Goal: Transaction & Acquisition: Book appointment/travel/reservation

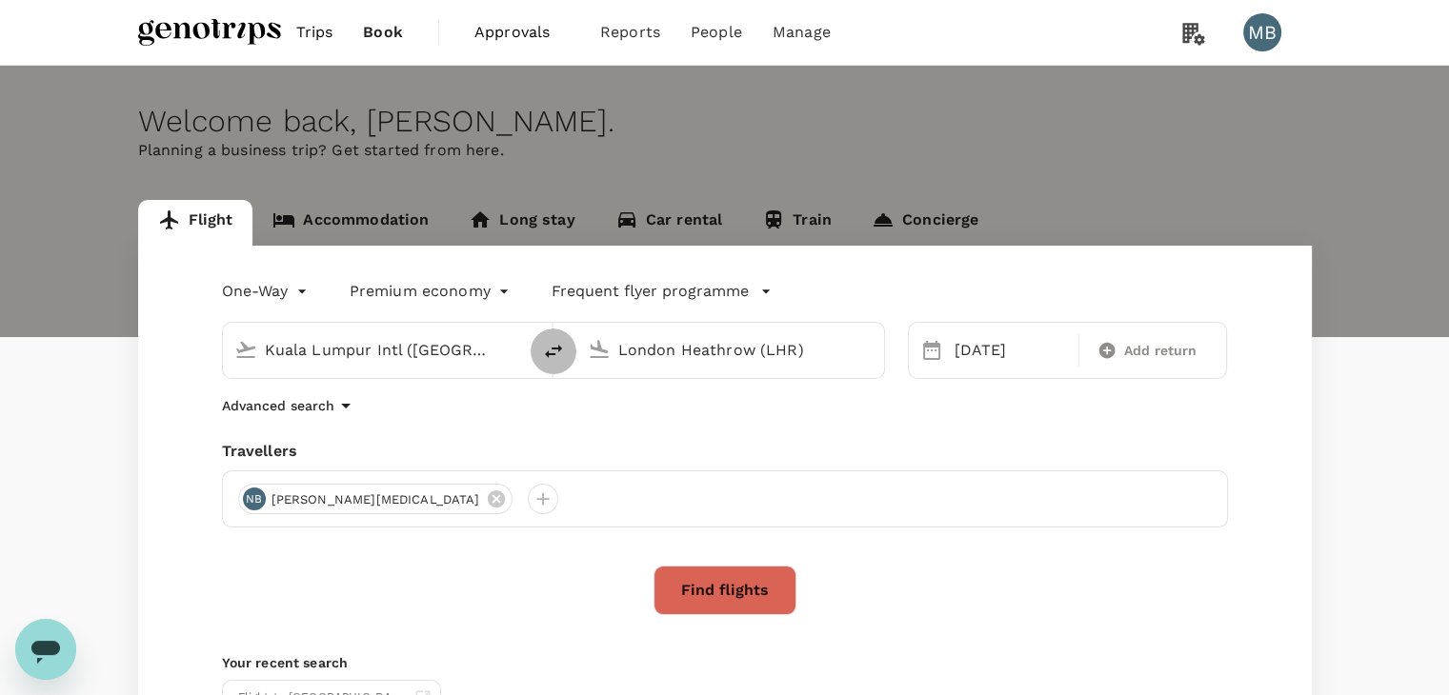
click at [552, 349] on icon "delete" at bounding box center [553, 351] width 17 height 13
type input "London Heathrow (LHR)"
type input "Kuala Lumpur Intl ([GEOGRAPHIC_DATA])"
click at [483, 343] on input "London Heathrow (LHR)" at bounding box center [378, 350] width 226 height 30
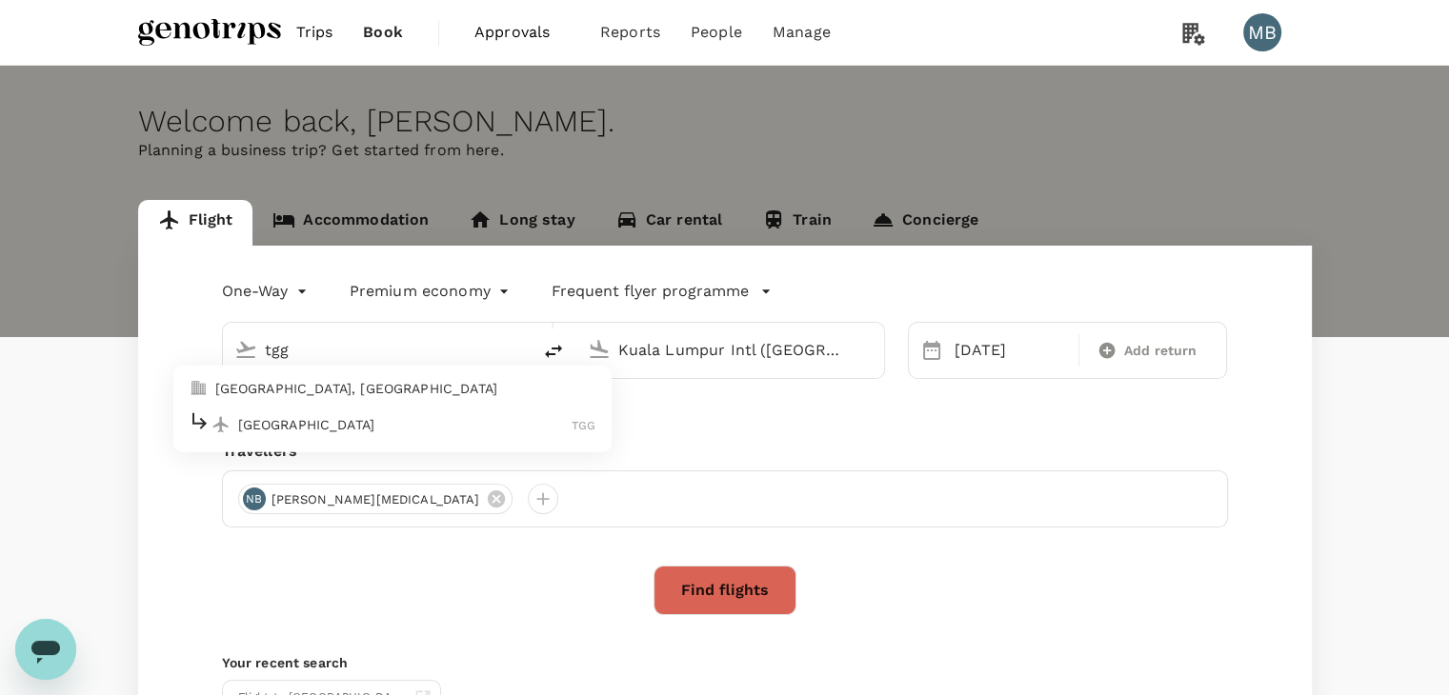
click at [469, 427] on p "Kuala Terengganu" at bounding box center [405, 424] width 334 height 19
type input "Kuala Terengganu (TGG)"
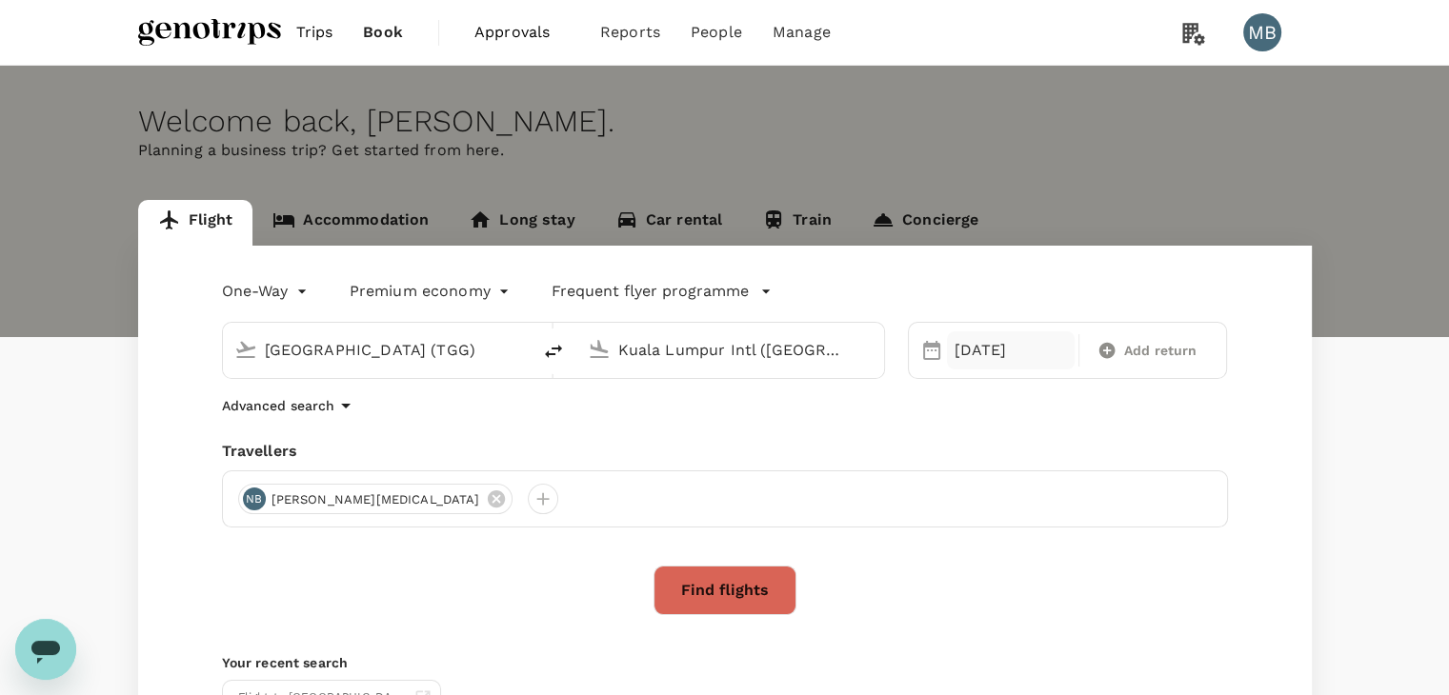
click at [984, 354] on div "[DATE]" at bounding box center [1011, 350] width 128 height 38
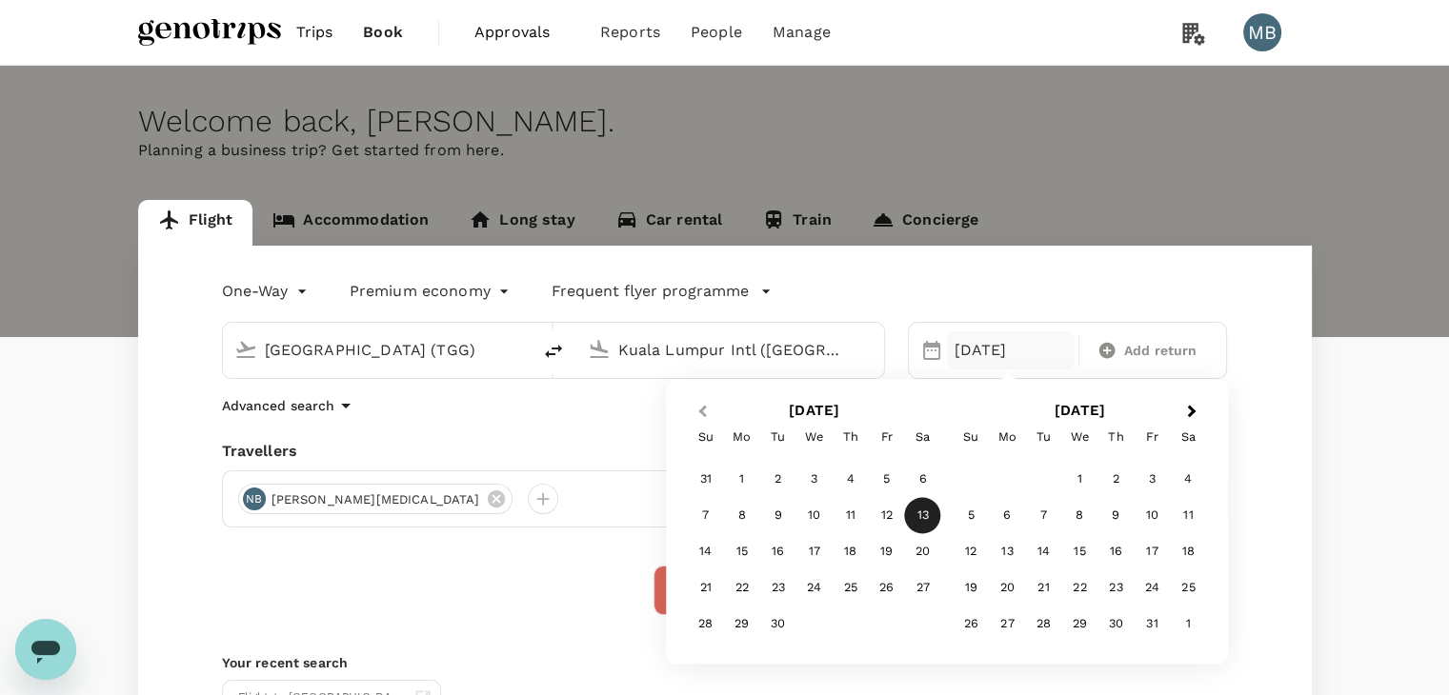
click at [702, 409] on span "Previous Month" at bounding box center [702, 412] width 0 height 22
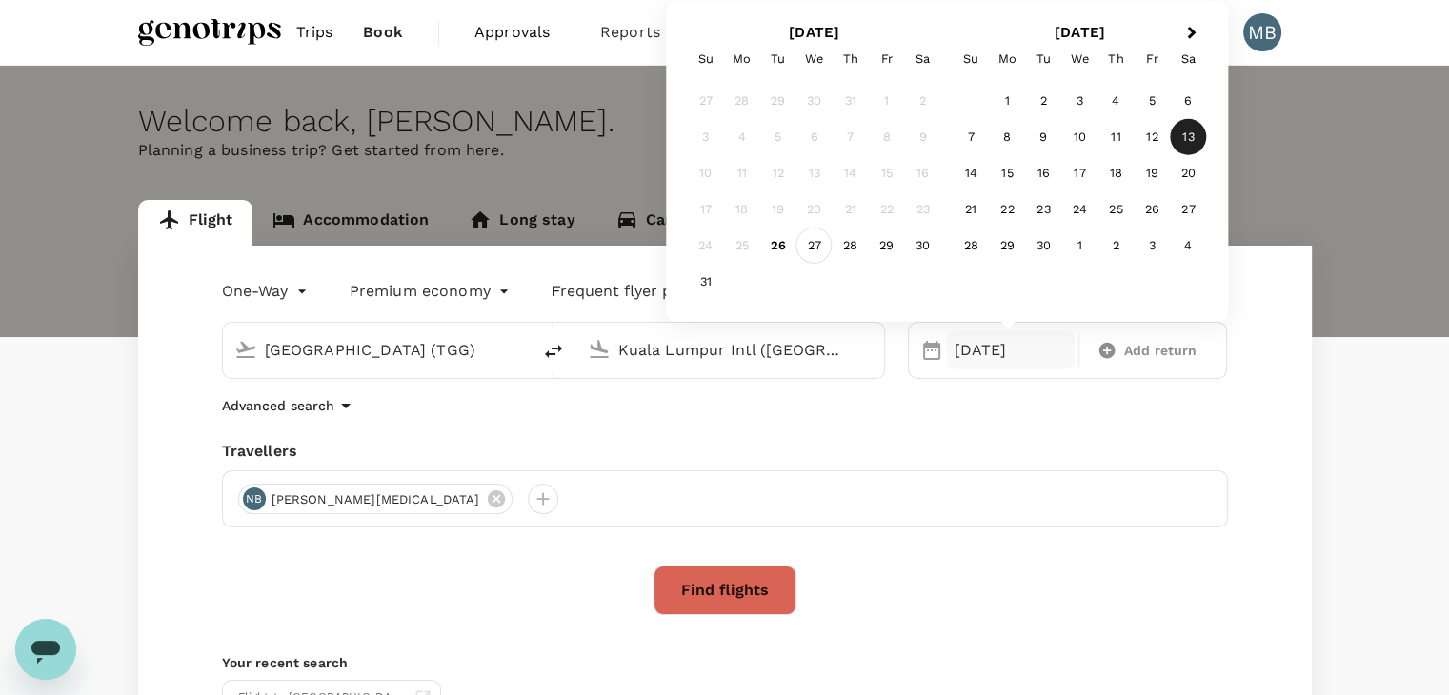
click at [811, 249] on div "27" at bounding box center [814, 246] width 36 height 36
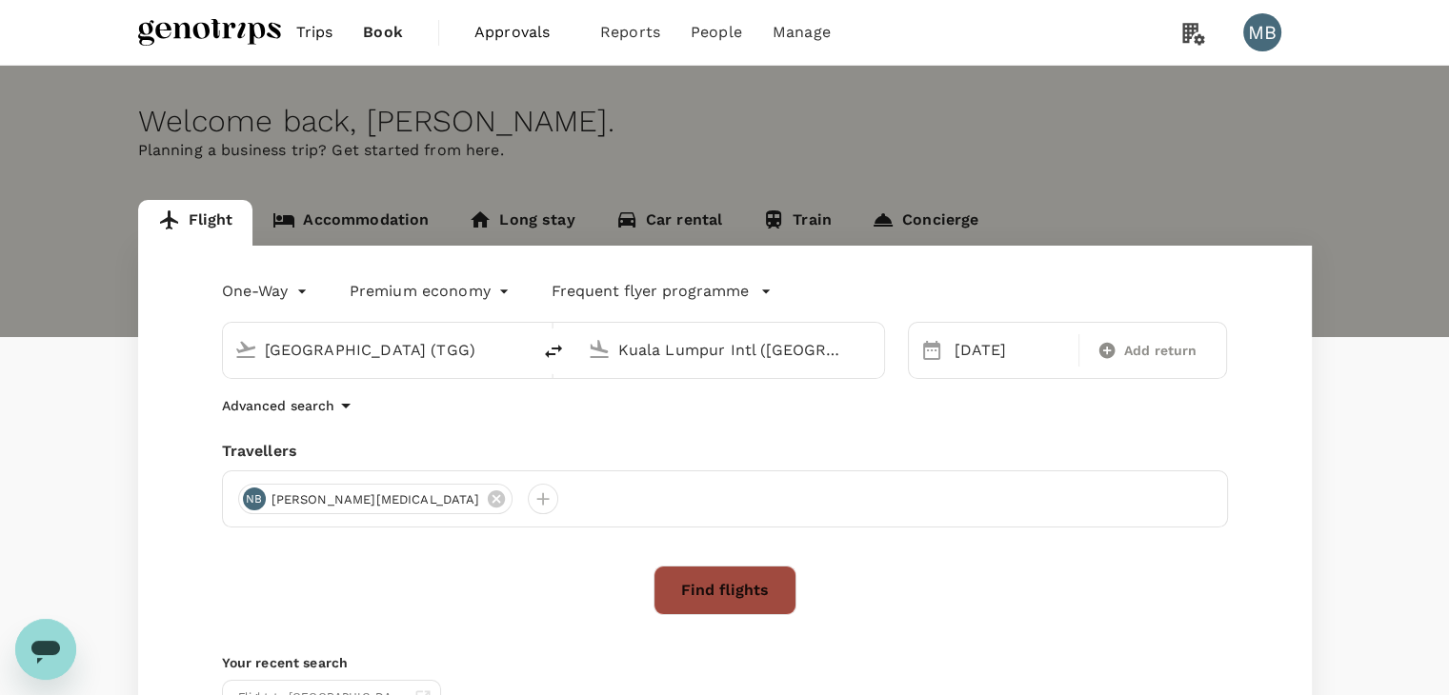
click at [747, 587] on button "Find flights" at bounding box center [724, 591] width 143 height 50
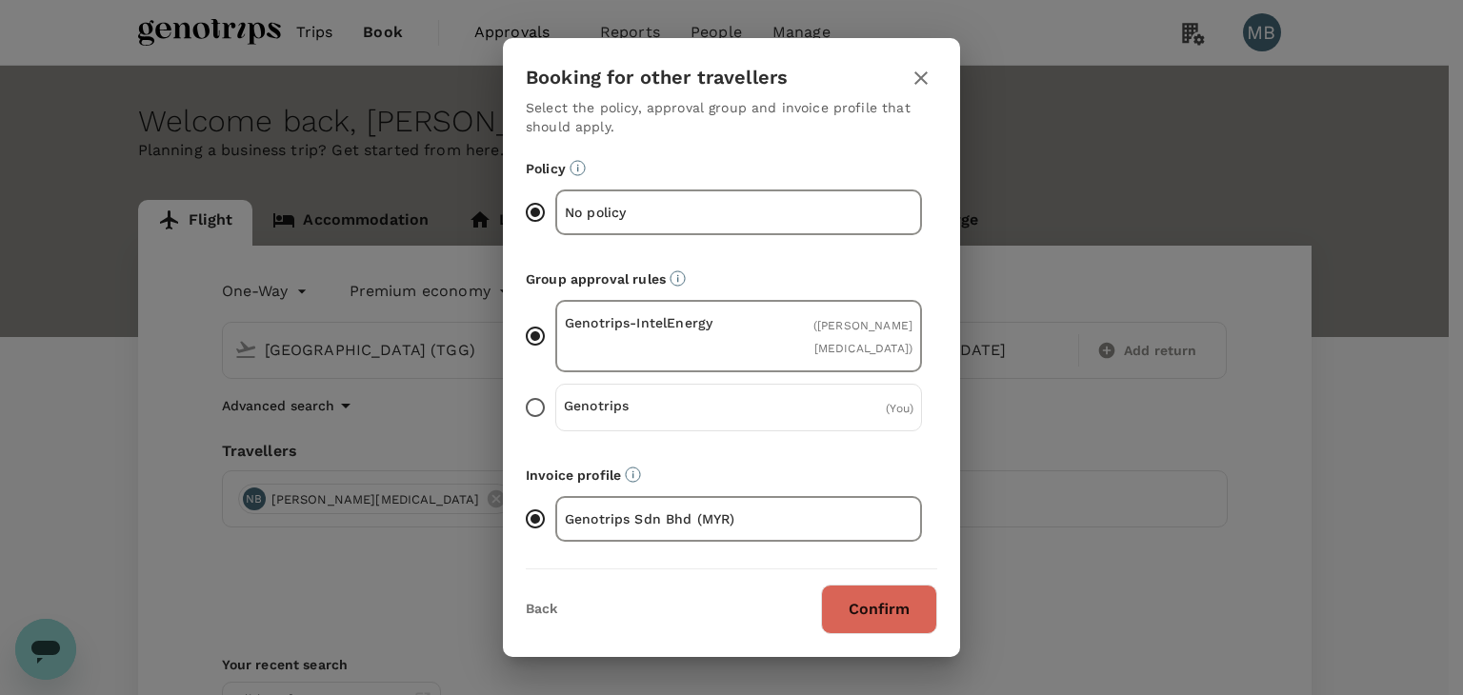
click at [914, 70] on icon "button" at bounding box center [921, 78] width 23 height 23
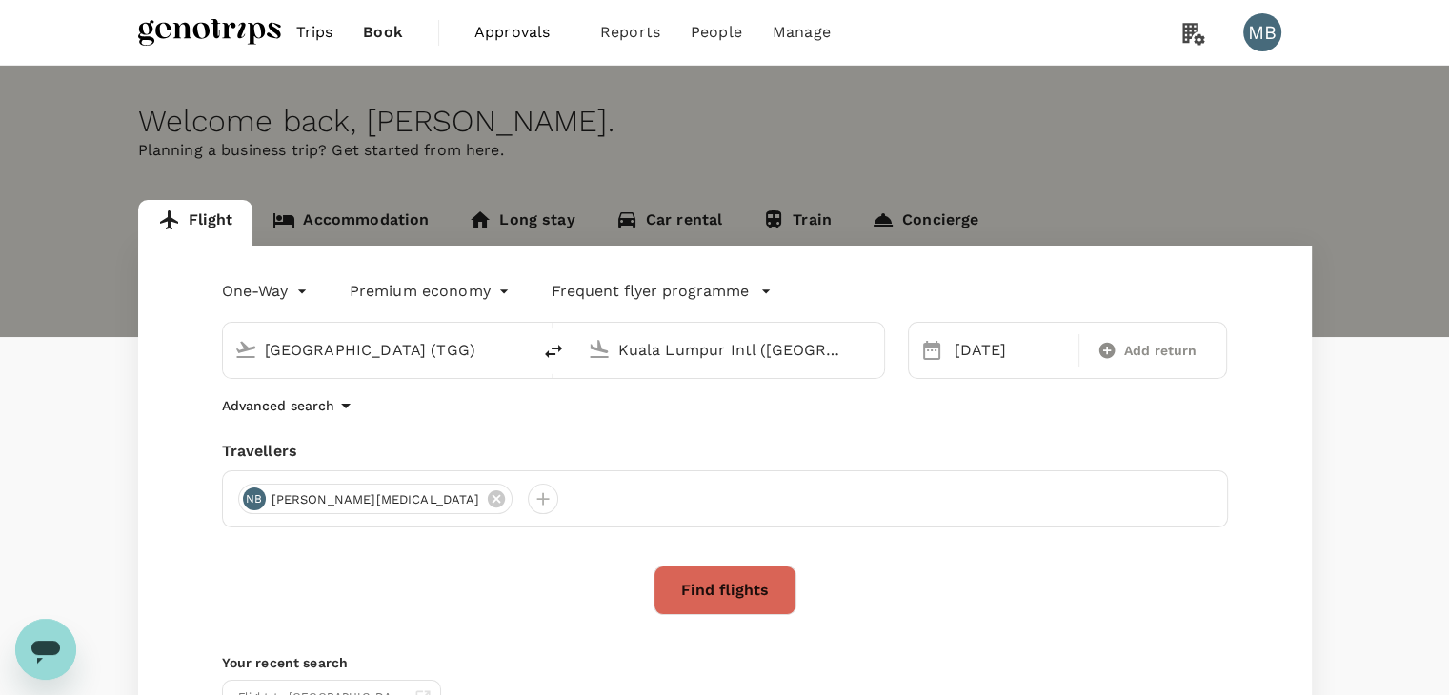
click at [505, 283] on body "Trips Book Approvals 0 Reports People Manage MB Welcome back , MUHAMMAD HIDAYAT…" at bounding box center [724, 452] width 1449 height 904
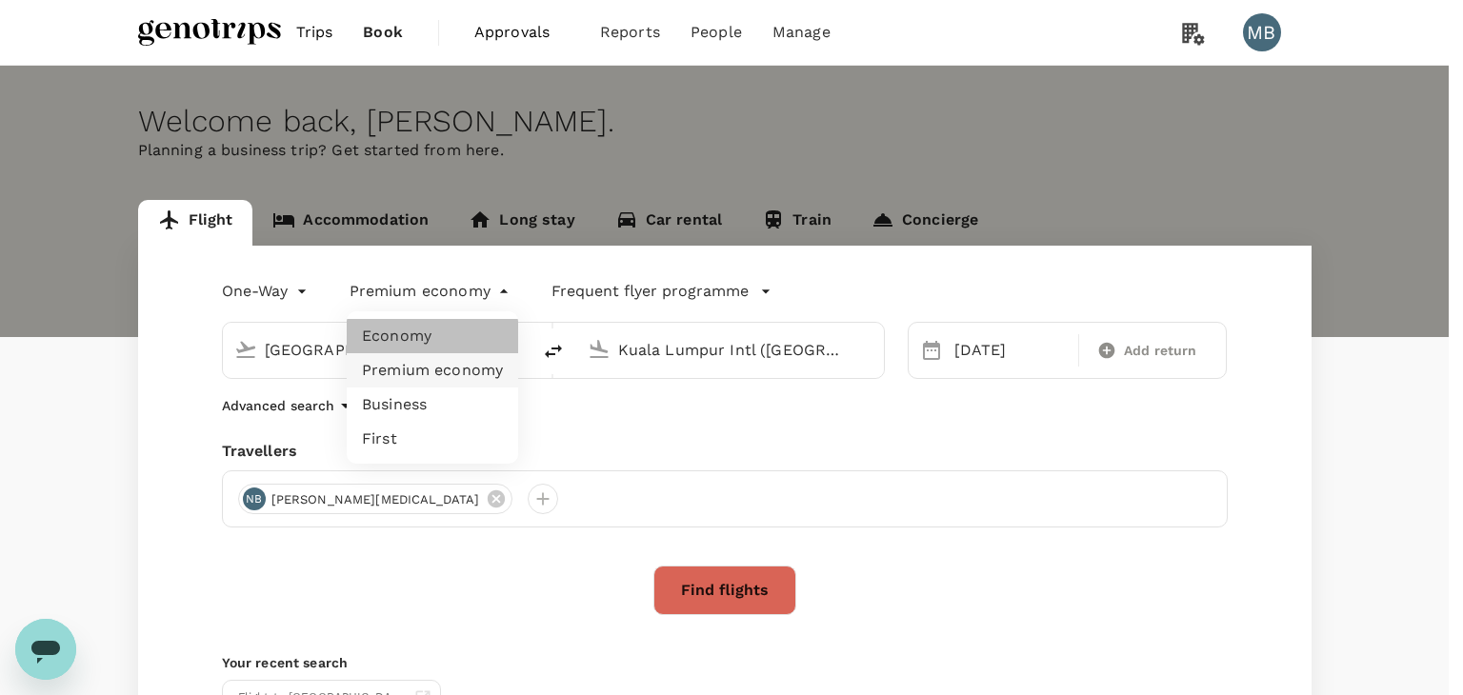
click at [442, 338] on li "Economy" at bounding box center [432, 336] width 171 height 34
type input "economy"
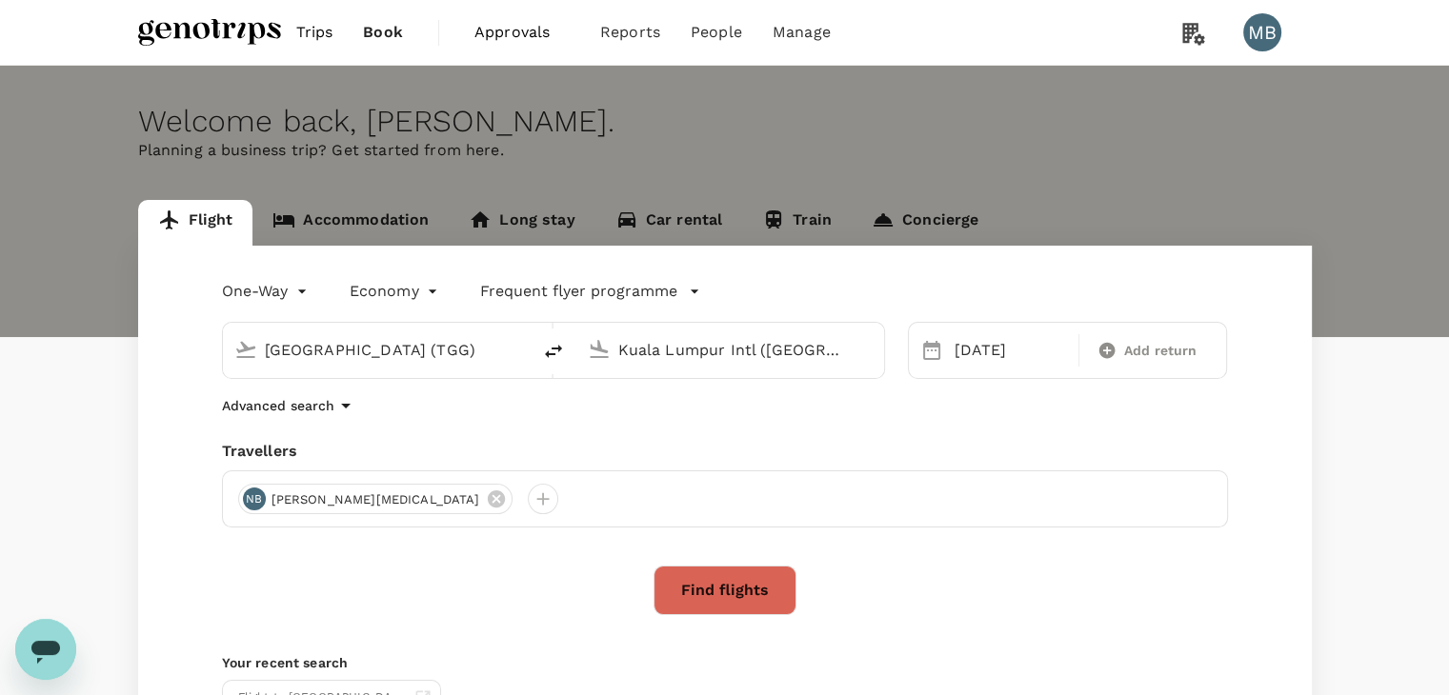
click at [743, 586] on button "Find flights" at bounding box center [724, 591] width 143 height 50
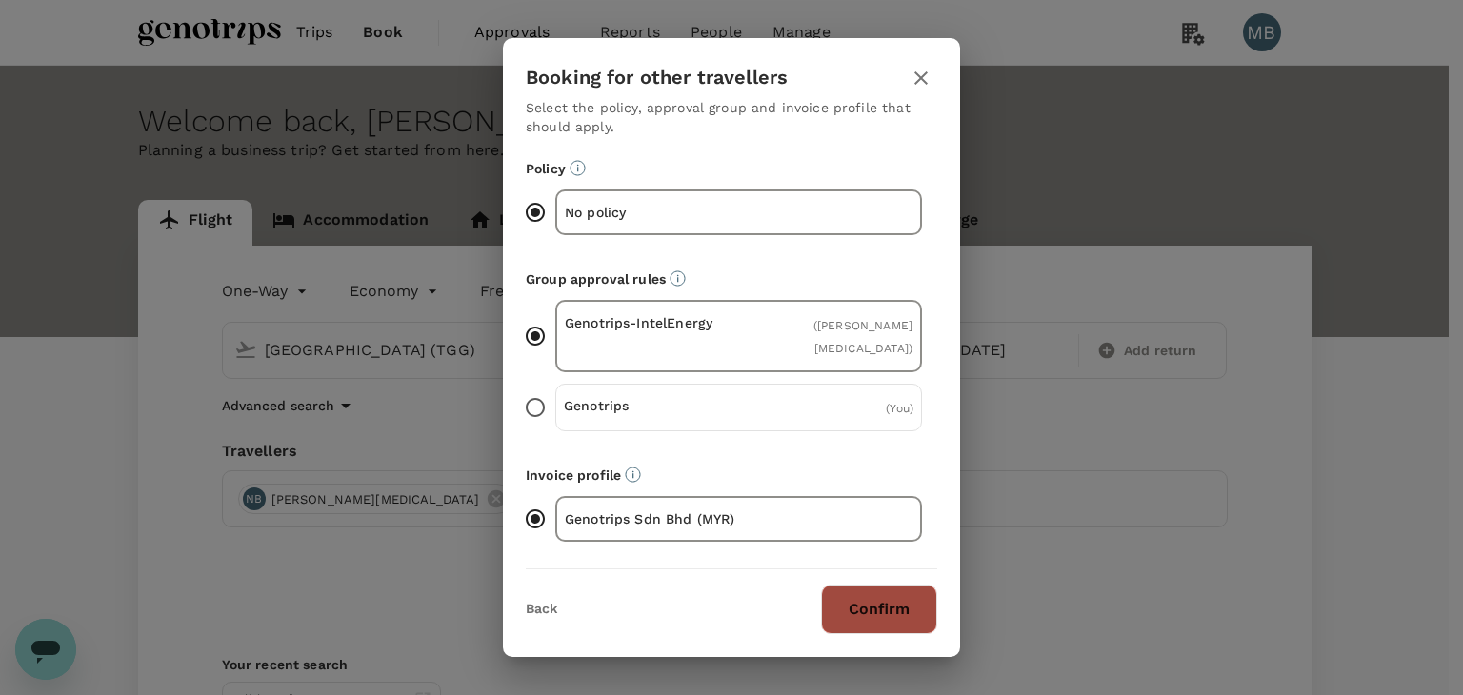
click at [842, 605] on button "Confirm" at bounding box center [879, 610] width 116 height 50
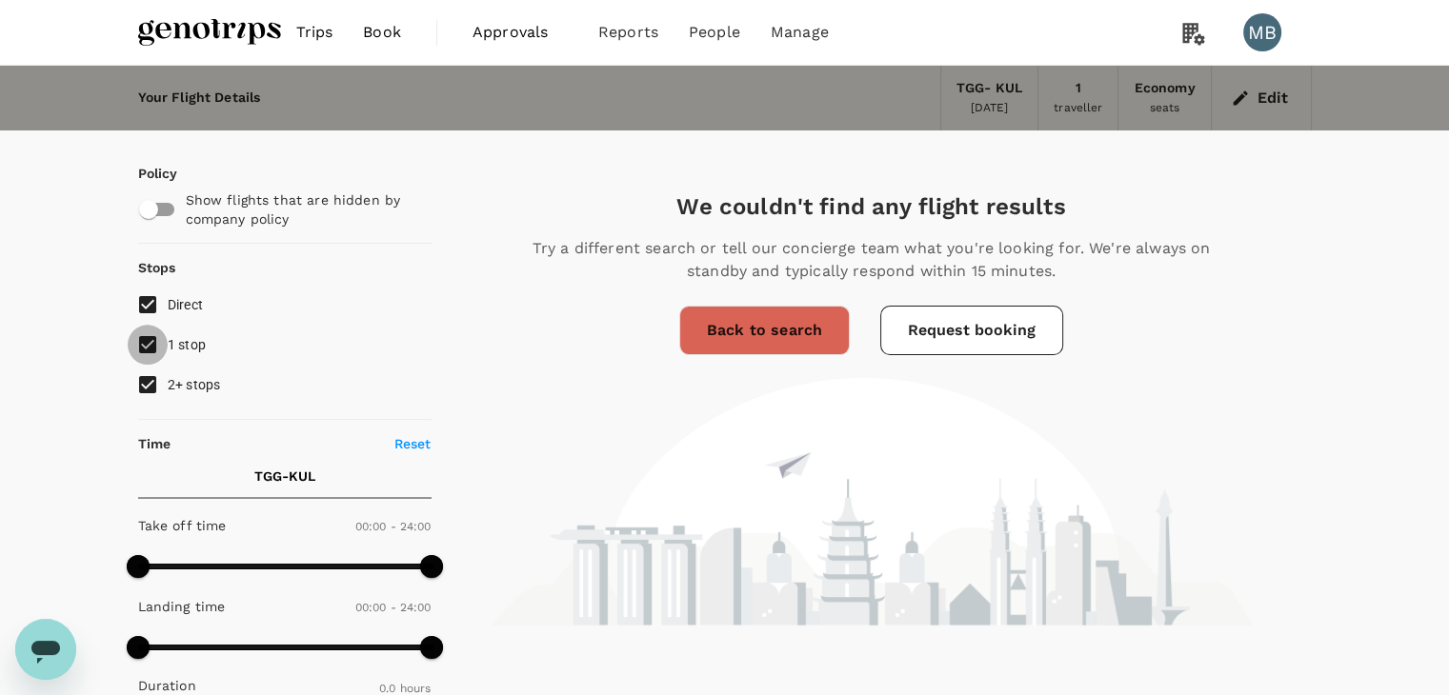
click at [153, 344] on input "1 stop" at bounding box center [148, 345] width 40 height 40
checkbox input "false"
click at [149, 344] on input "1 stop" at bounding box center [148, 345] width 40 height 40
checkbox input "false"
click at [150, 372] on input "2+ stops" at bounding box center [148, 385] width 40 height 40
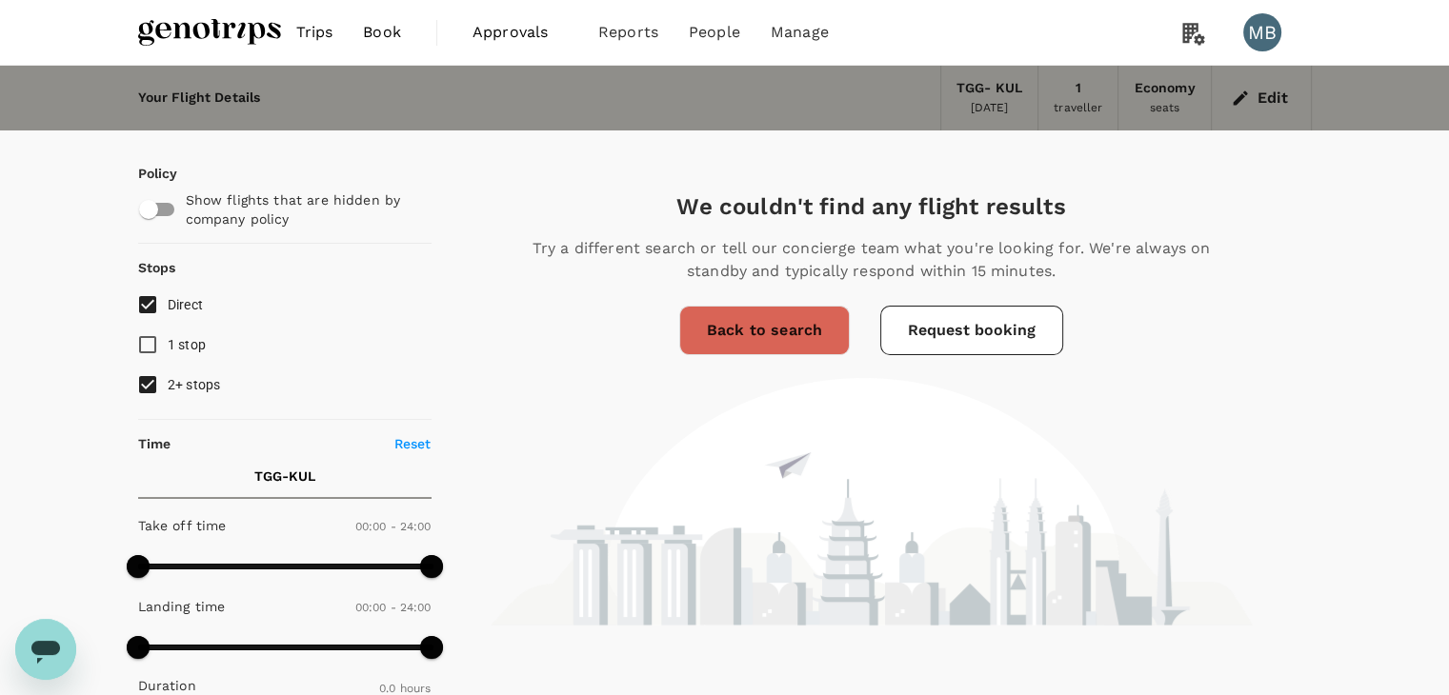
checkbox input "false"
click at [1265, 81] on div "Edit" at bounding box center [1261, 98] width 100 height 65
click at [1262, 110] on button "Edit" at bounding box center [1261, 98] width 69 height 30
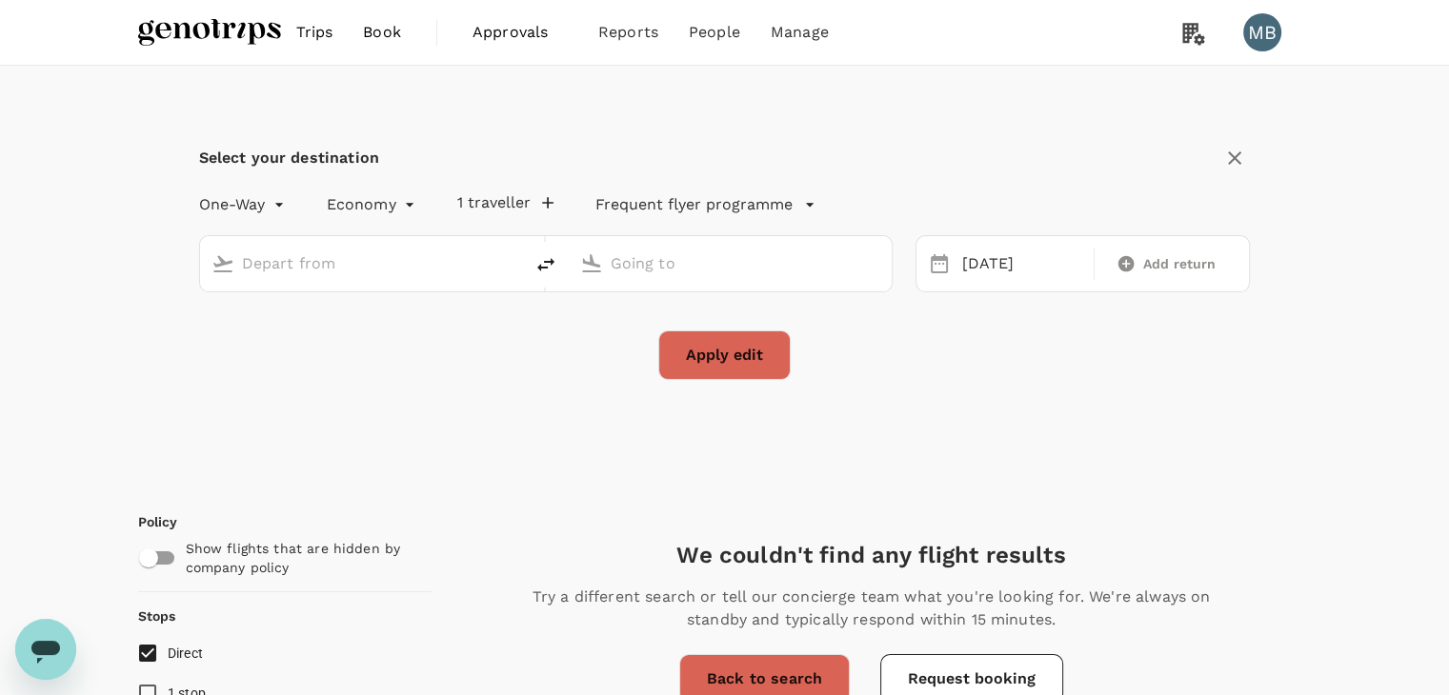
type input "Kuala Terengganu (TGG)"
type input "Kuala Lumpur Intl ([GEOGRAPHIC_DATA])"
click at [539, 261] on icon "delete" at bounding box center [545, 264] width 23 height 23
type input "Kuala Lumpur Intl ([GEOGRAPHIC_DATA])"
click at [649, 265] on input "Kuala Terengganu (TGG)" at bounding box center [730, 264] width 241 height 30
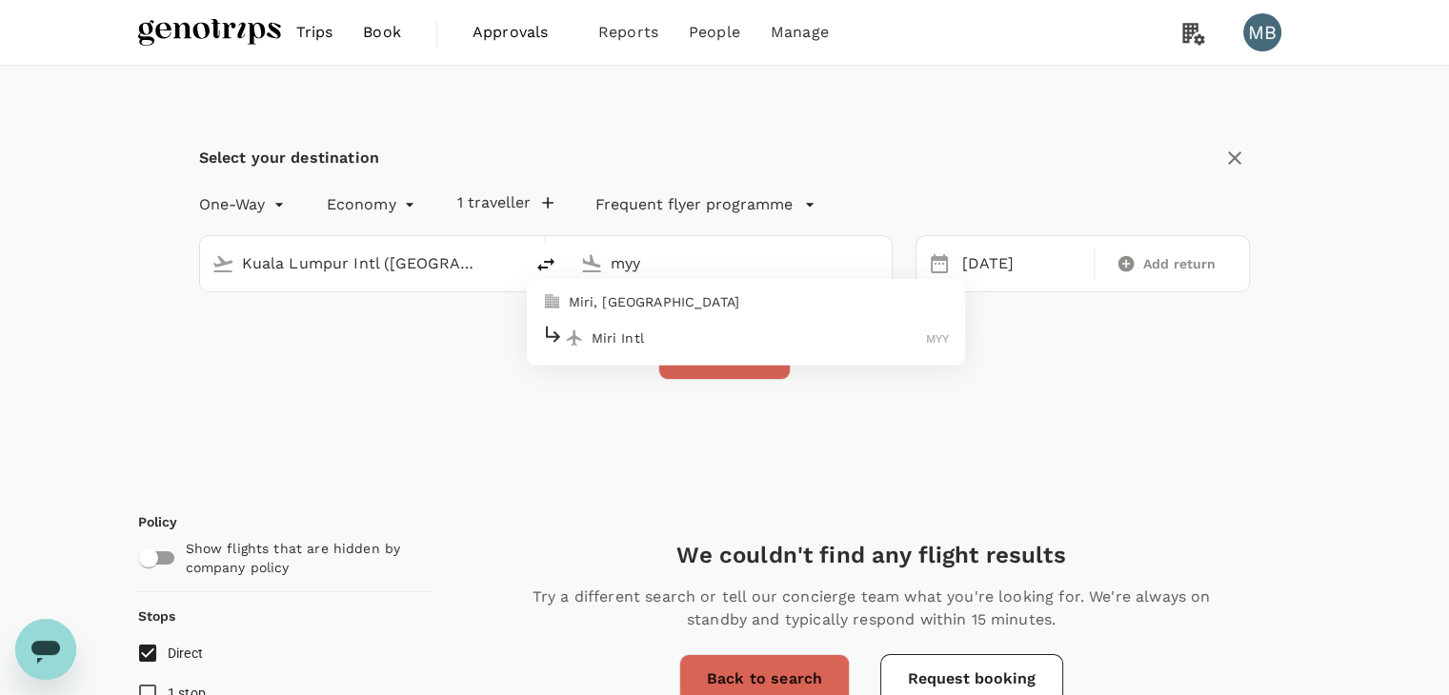
click at [690, 332] on p "Miri Intl" at bounding box center [758, 337] width 335 height 19
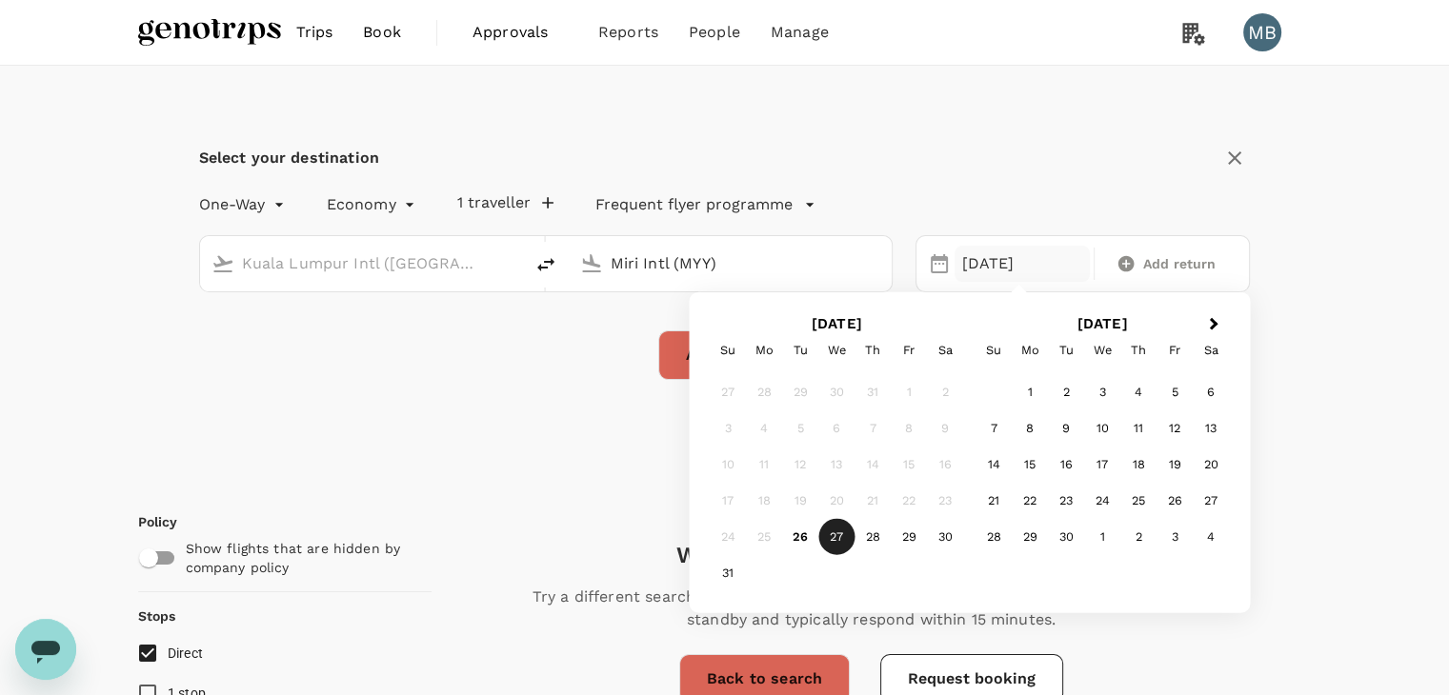
type input "Miri Intl (MYY)"
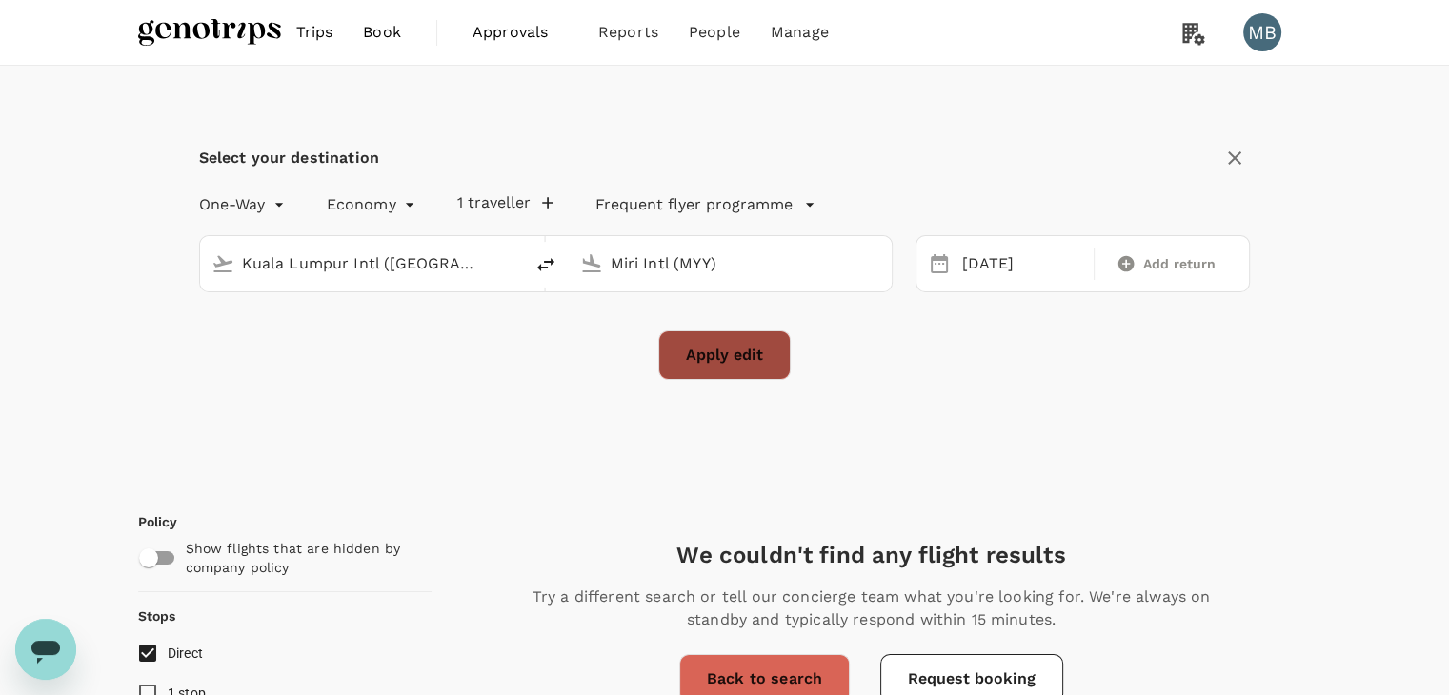
click at [669, 352] on button "Apply edit" at bounding box center [724, 355] width 132 height 50
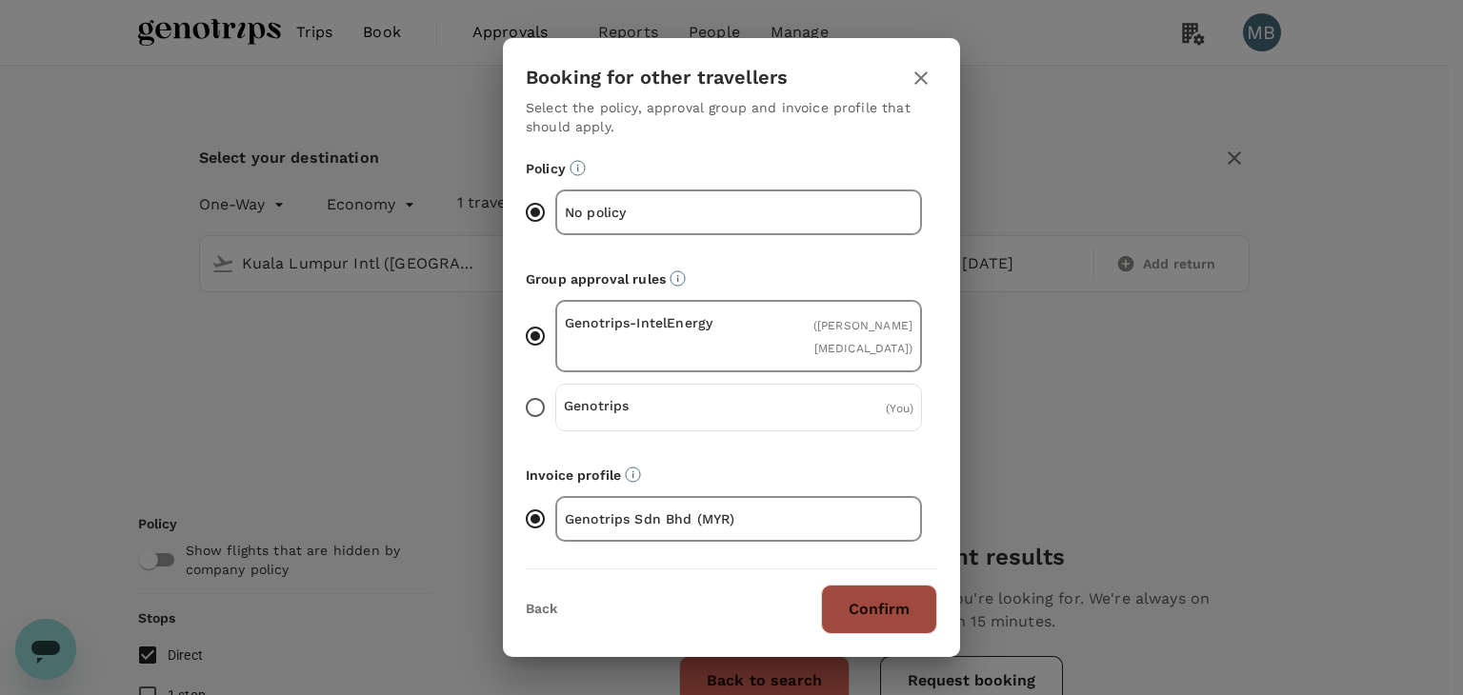
click at [842, 597] on button "Confirm" at bounding box center [879, 610] width 116 height 50
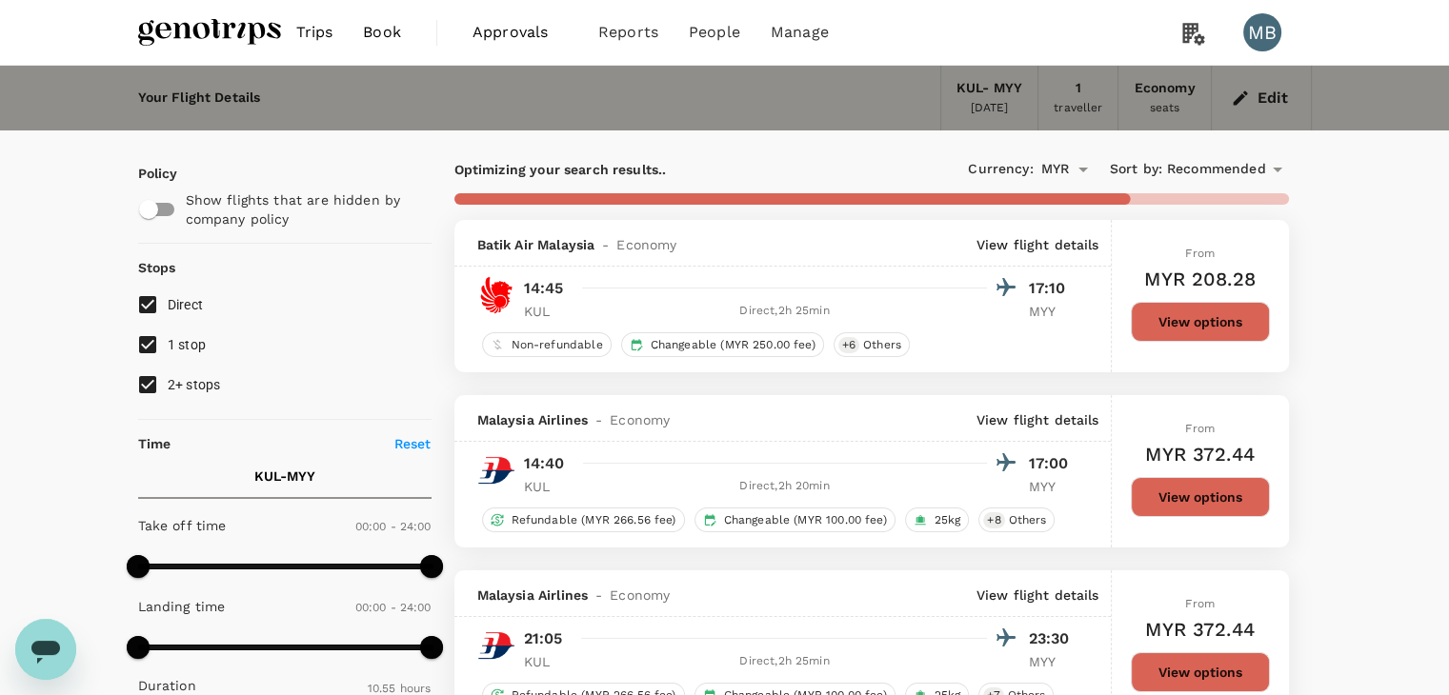
click at [152, 340] on input "1 stop" at bounding box center [148, 345] width 40 height 40
checkbox input "false"
click at [148, 369] on input "2+ stops" at bounding box center [148, 385] width 40 height 40
checkbox input "false"
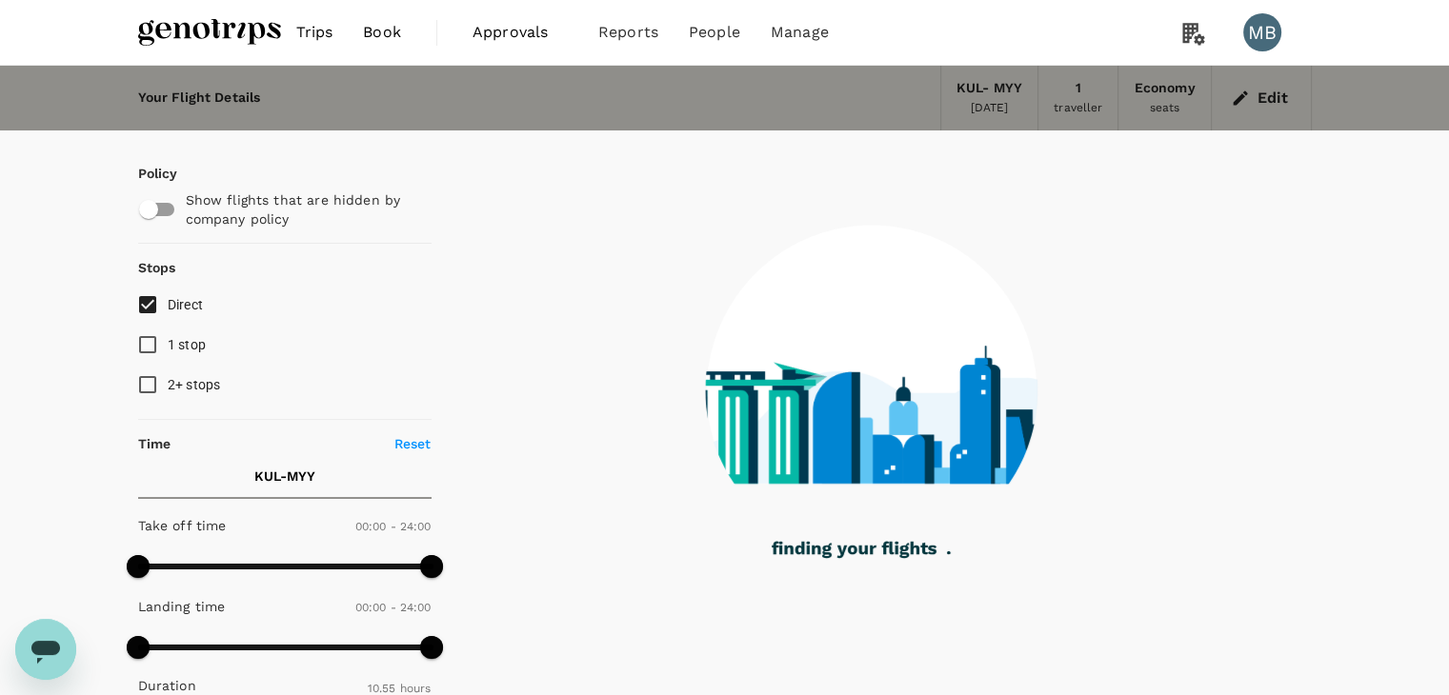
type input "1065"
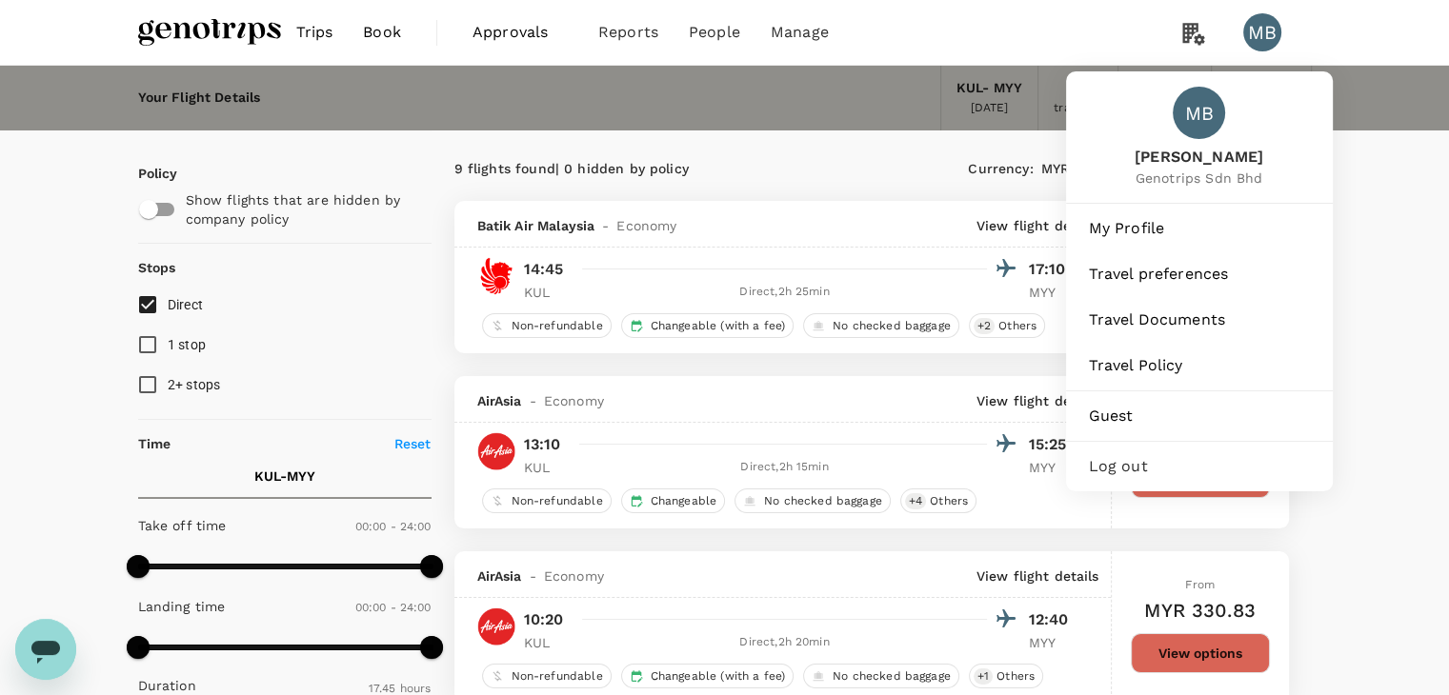
click at [1149, 478] on span "Log out" at bounding box center [1199, 466] width 221 height 23
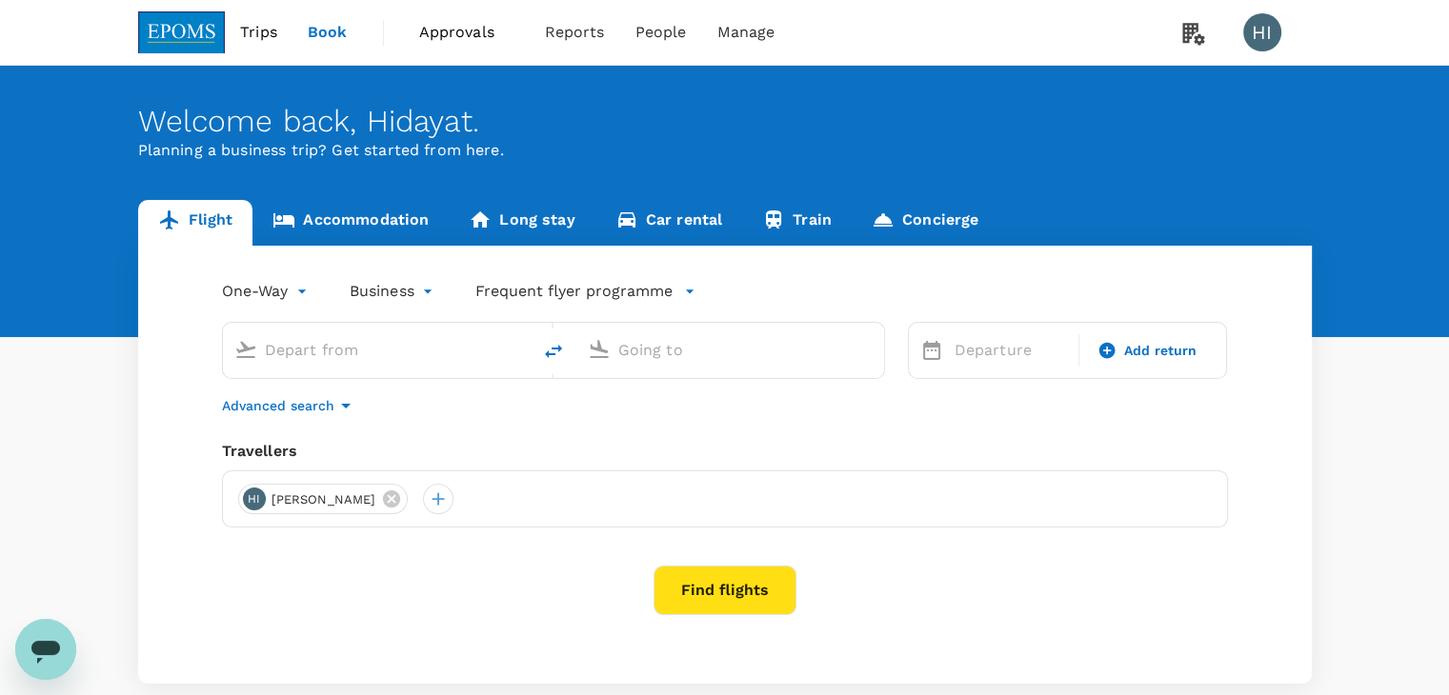
type input "business"
type input "Kuala Lumpur Intl ([GEOGRAPHIC_DATA])"
type input "London Heathrow (LHR)"
